Goal: Task Accomplishment & Management: Use online tool/utility

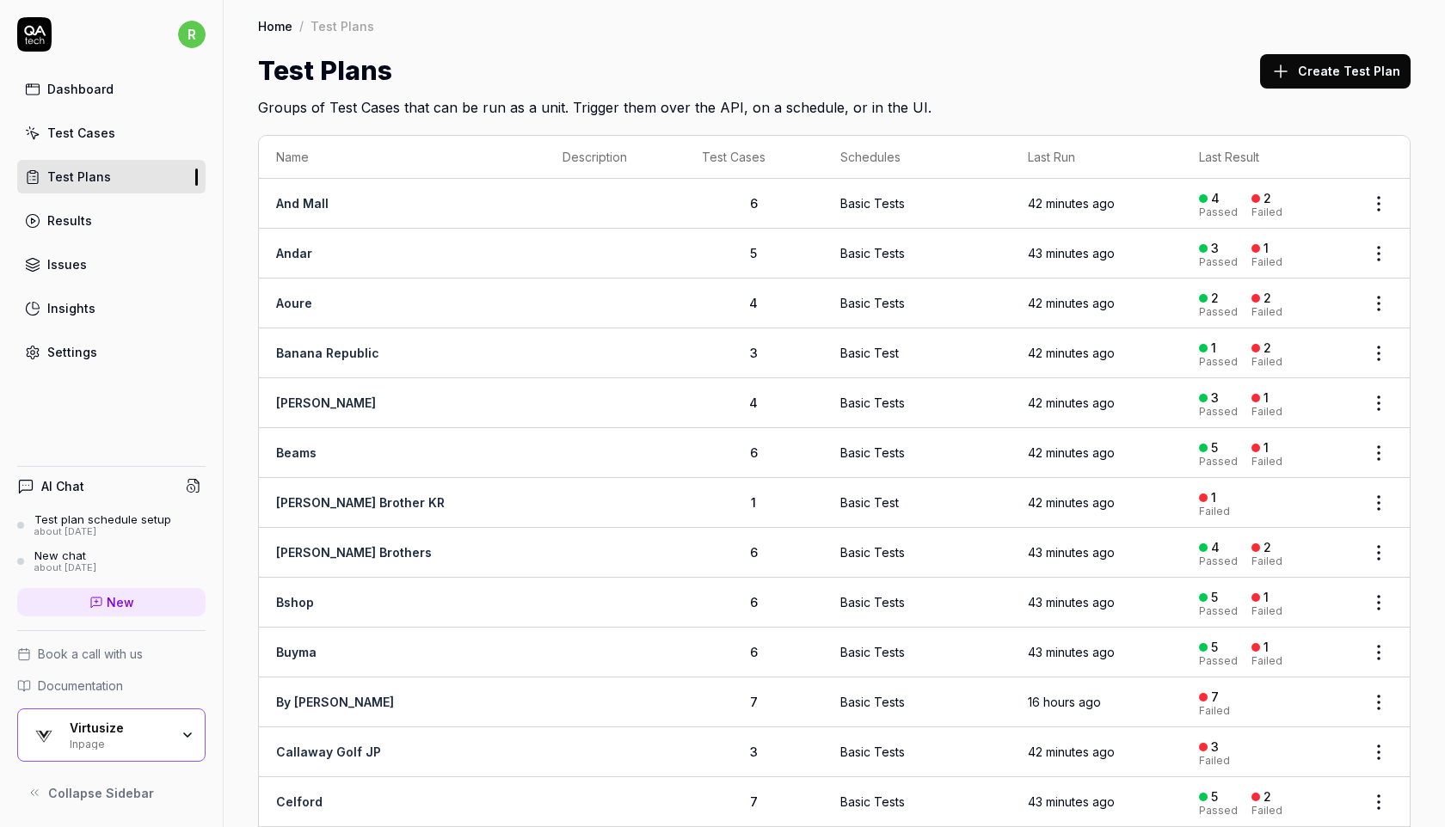
click at [62, 130] on div "Test Cases" at bounding box center [81, 133] width 68 height 18
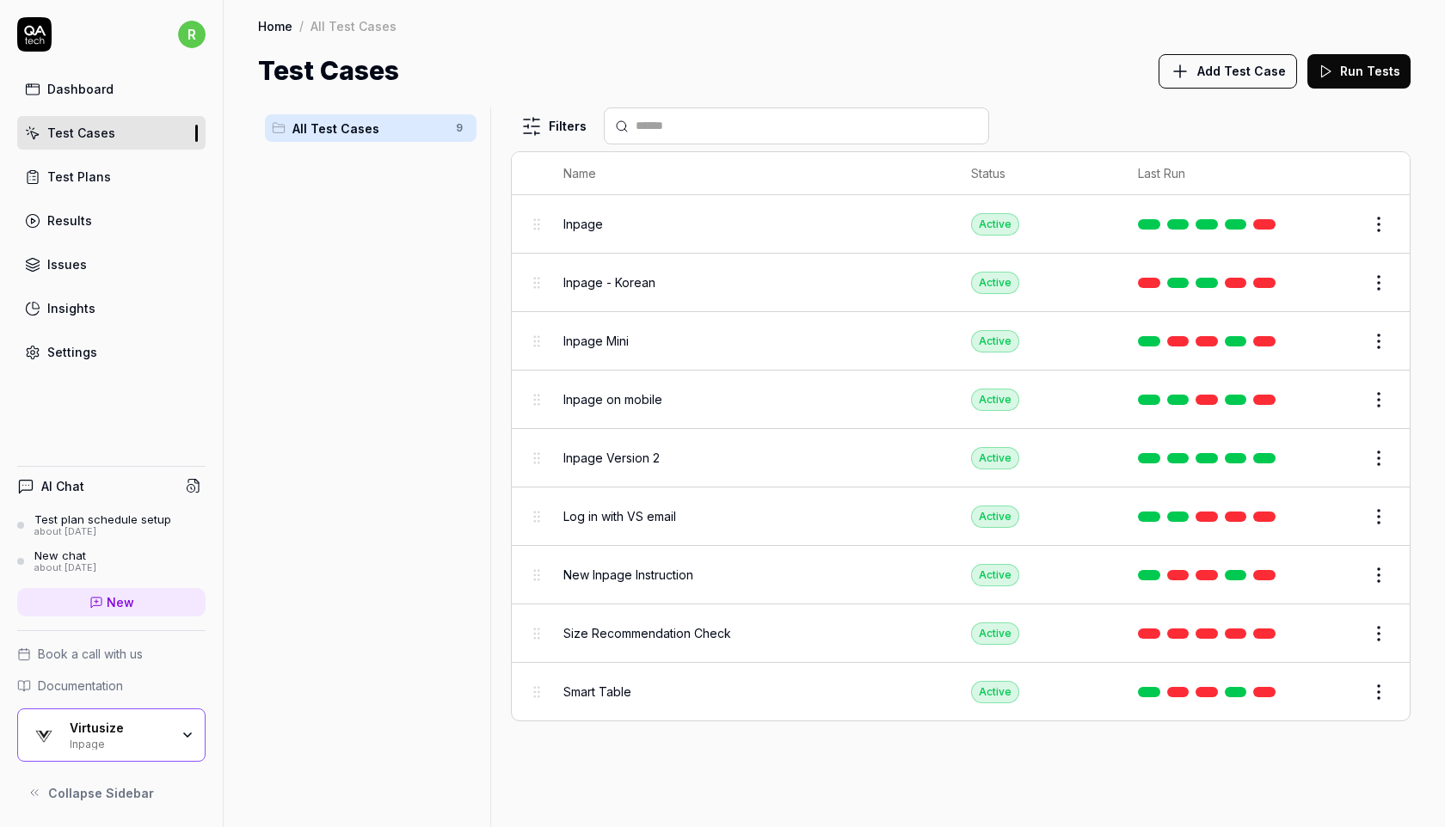
click at [90, 177] on div "Test Plans" at bounding box center [79, 177] width 64 height 18
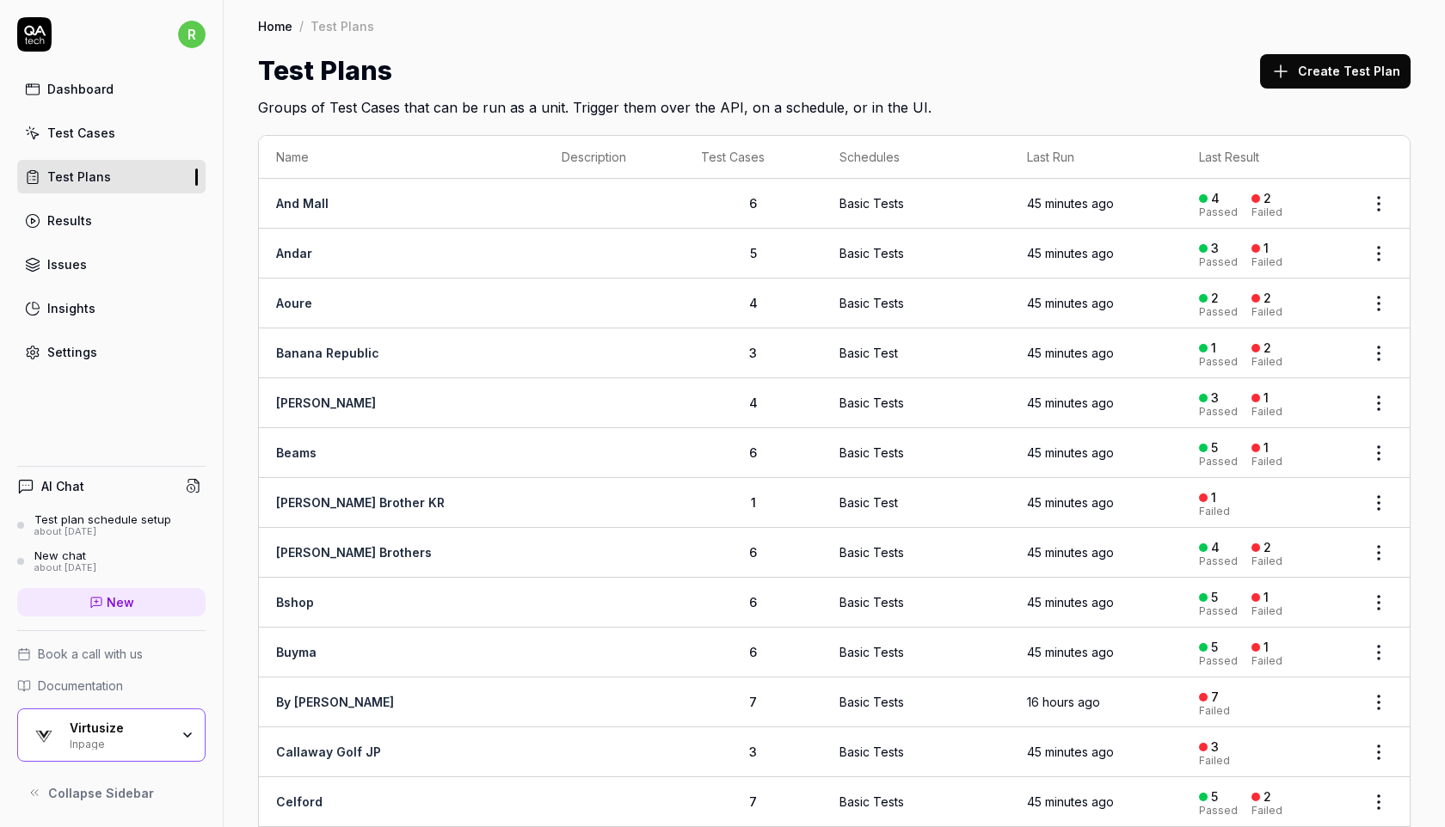
click at [1017, 58] on div "Test Plans Create Test Plan" at bounding box center [834, 71] width 1152 height 39
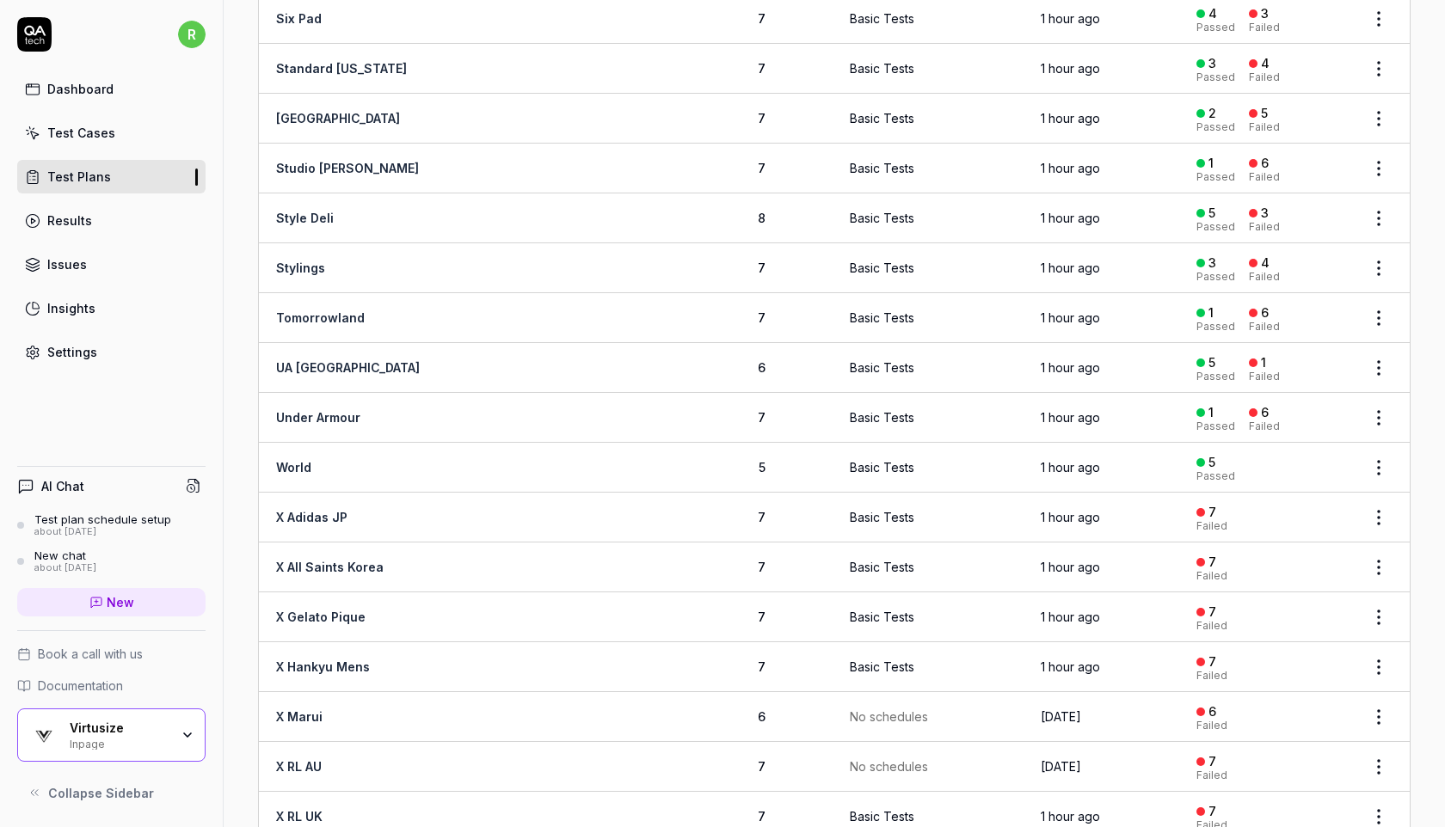
scroll to position [2582, 0]
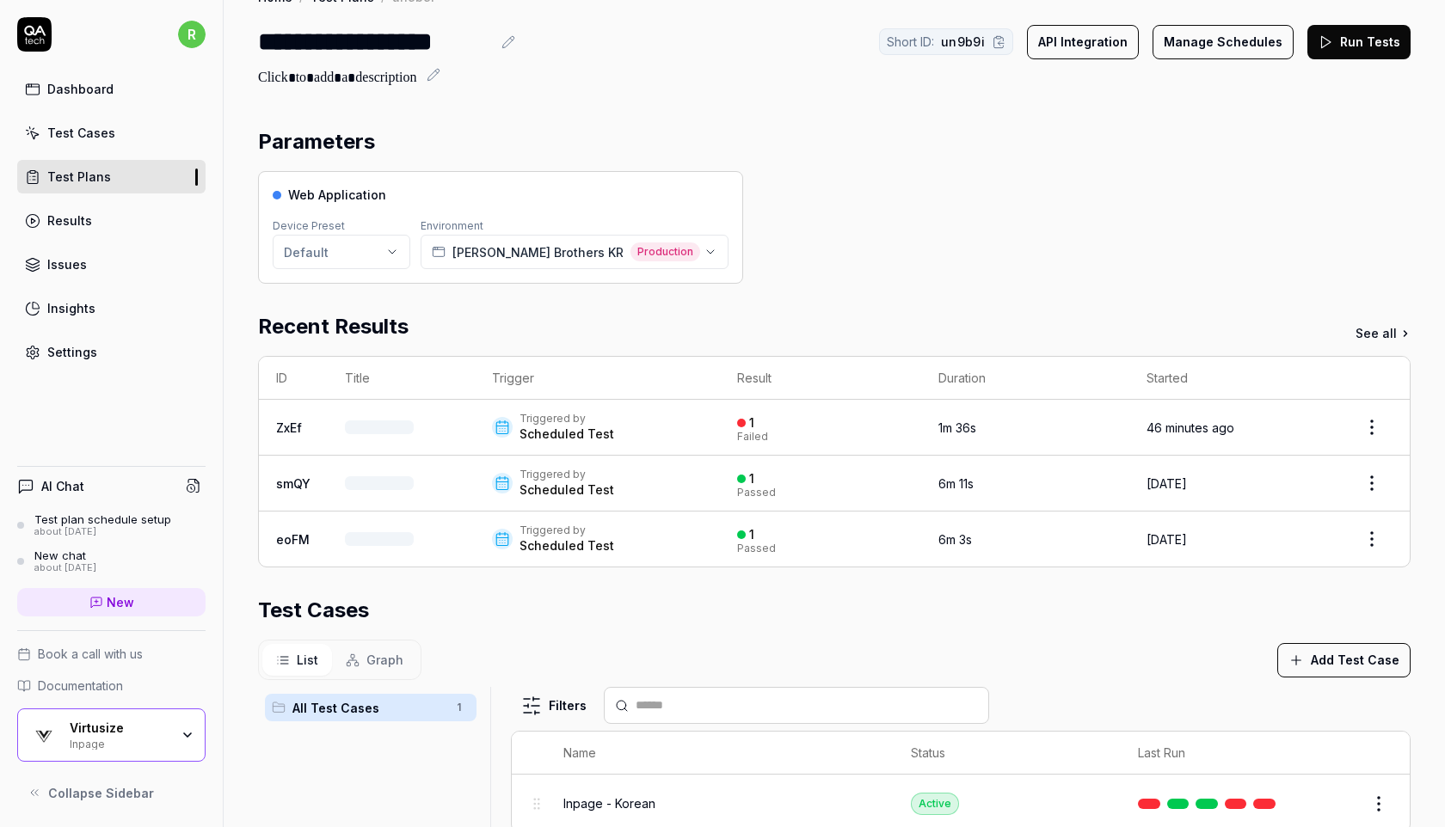
scroll to position [30, 0]
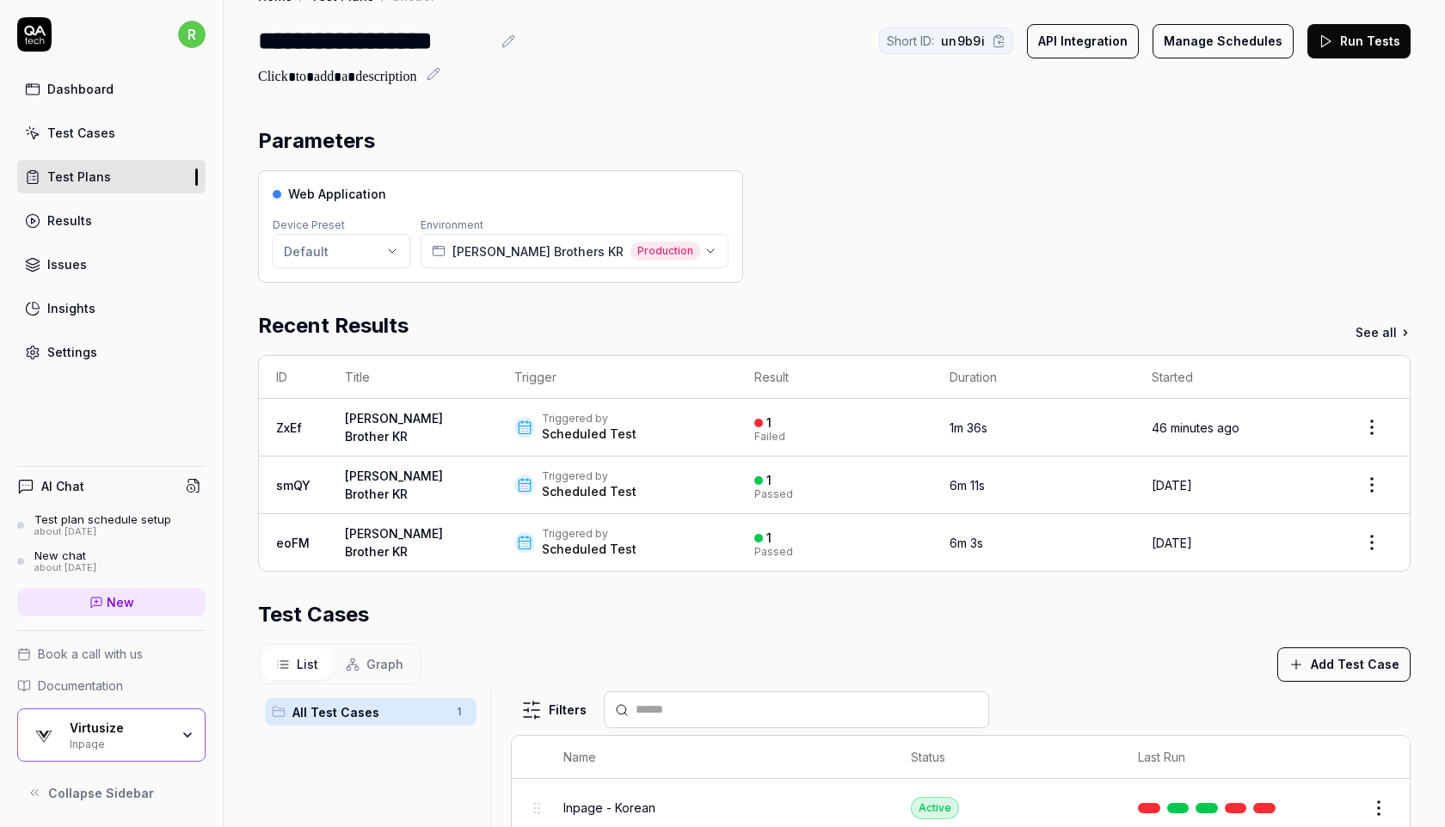
click at [1188, 224] on div "Web Application Device Preset Default Environment Brooks Brothers KR Production" at bounding box center [834, 226] width 1152 height 113
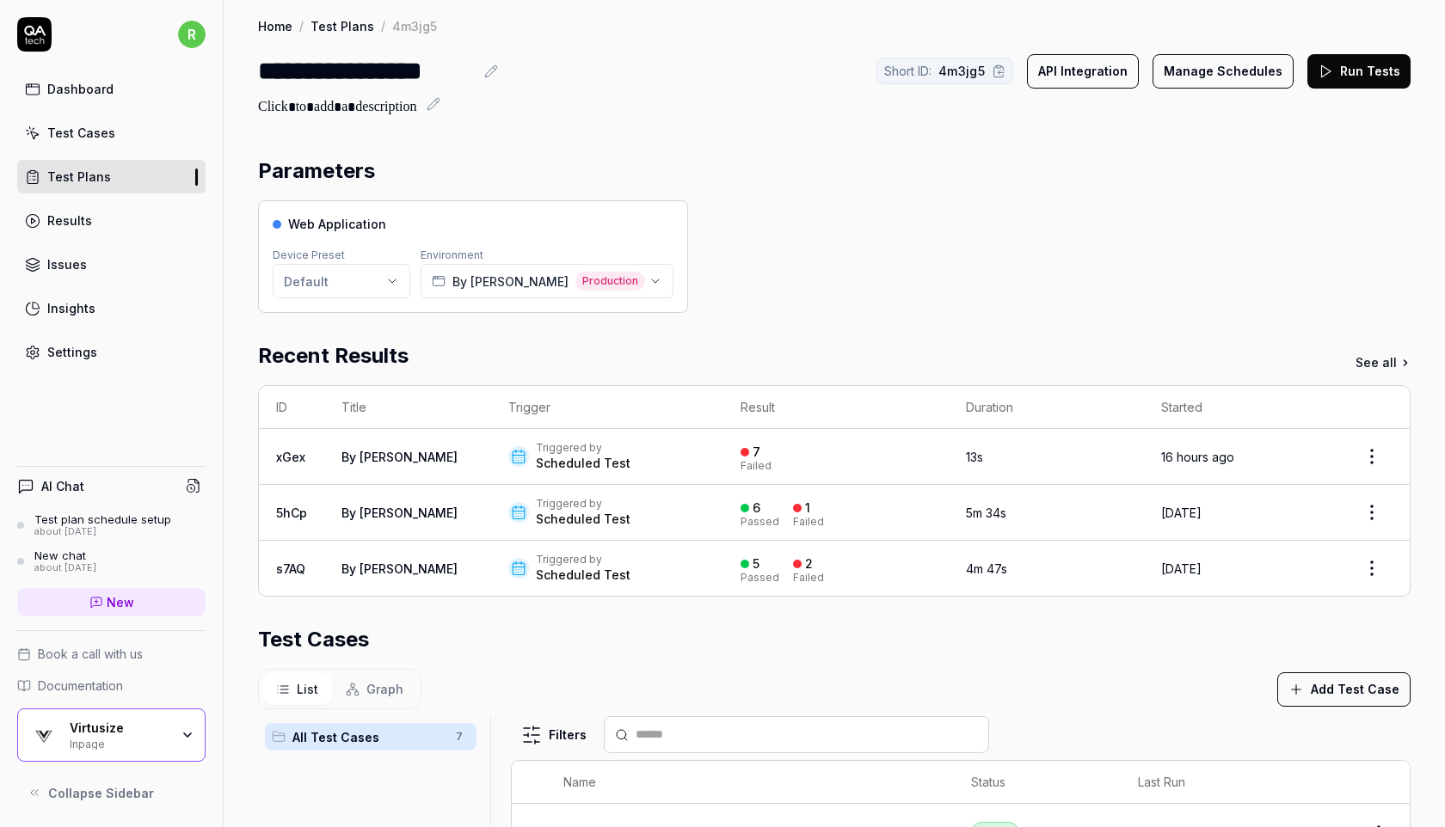
click at [1354, 75] on button "Run Tests" at bounding box center [1358, 71] width 103 height 34
click at [1358, 71] on button "Run Tests" at bounding box center [1358, 71] width 103 height 34
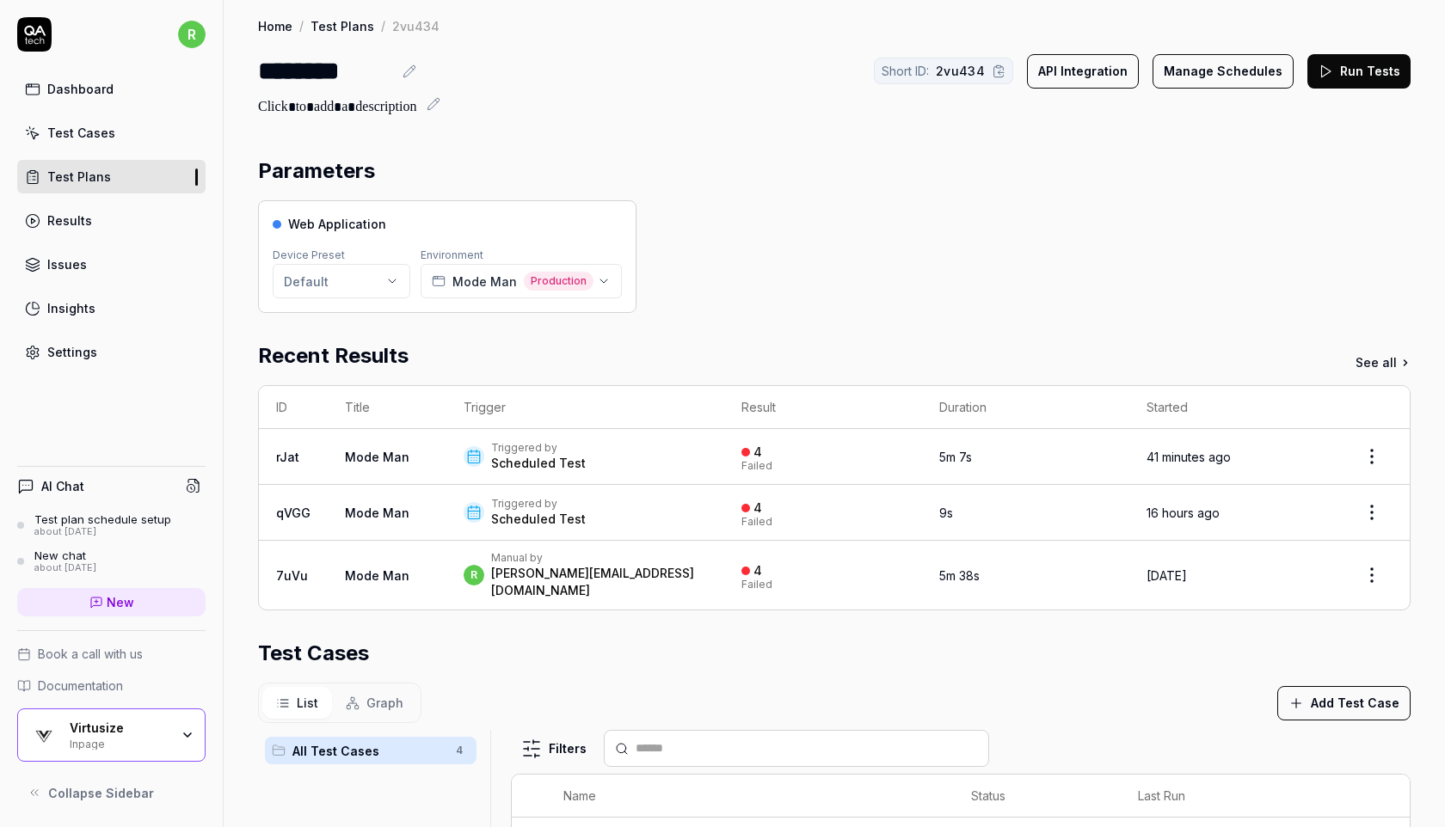
click at [1329, 76] on icon at bounding box center [1324, 71] width 15 height 15
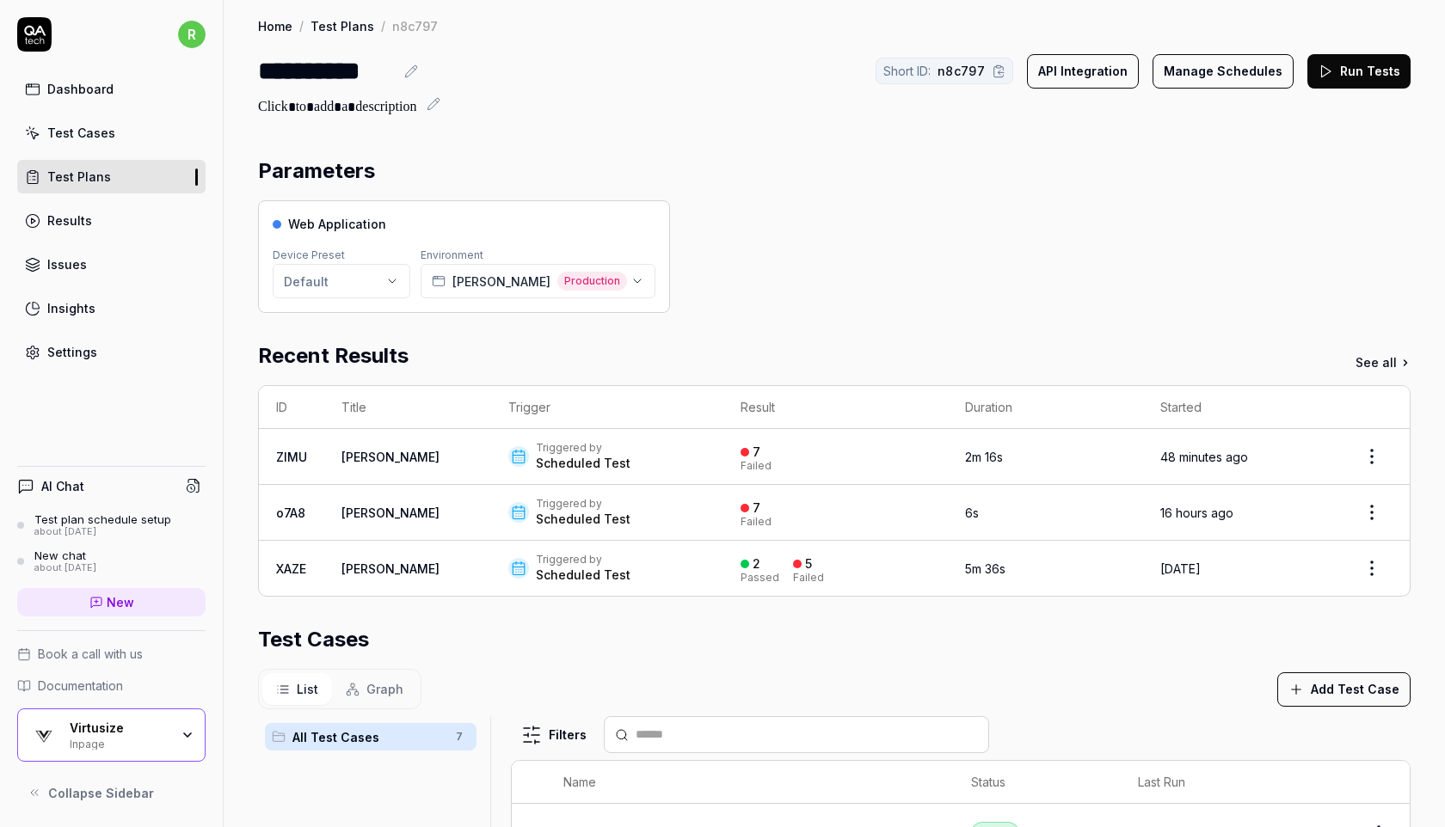
click at [1345, 64] on button "Run Tests" at bounding box center [1358, 71] width 103 height 34
click at [1091, 265] on div "Web Application Device Preset Default Environment [PERSON_NAME] Production" at bounding box center [834, 256] width 1152 height 113
